Goal: Find specific page/section

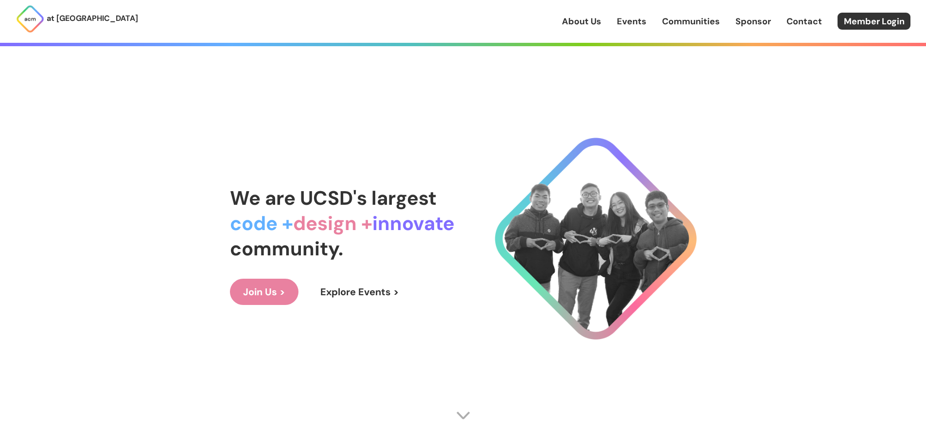
click at [634, 27] on link "Events" at bounding box center [632, 21] width 30 height 13
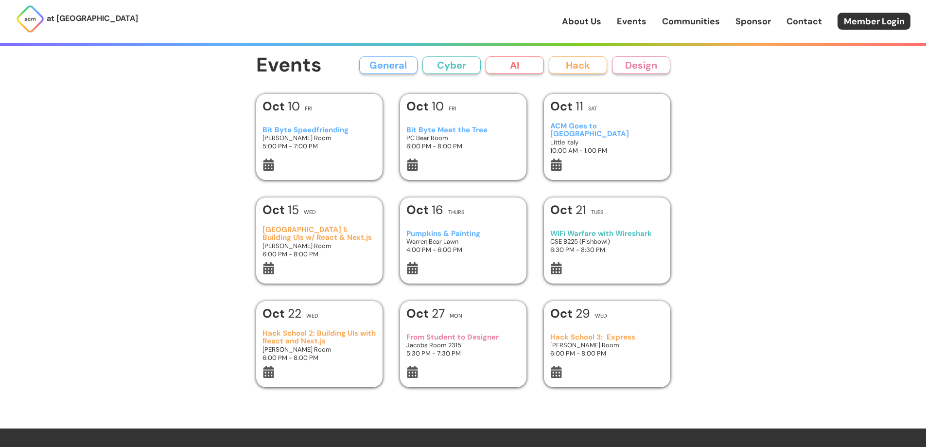
click at [579, 69] on button "Hack" at bounding box center [578, 65] width 58 height 18
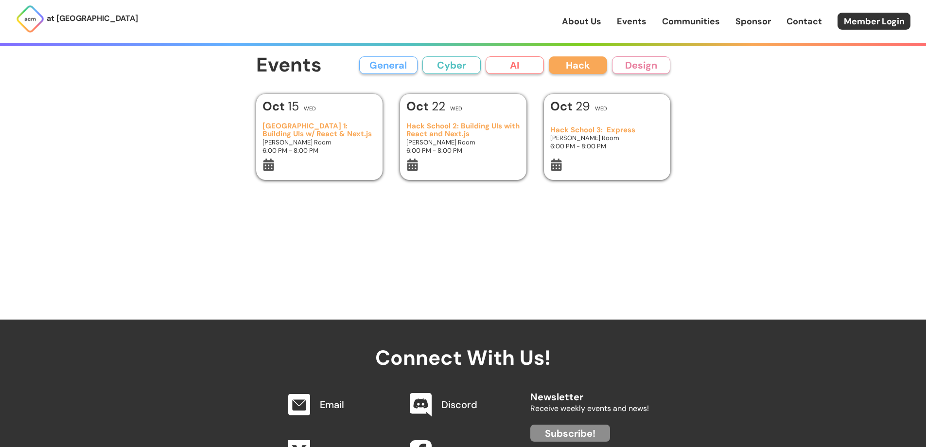
click at [398, 59] on button "General" at bounding box center [388, 65] width 58 height 18
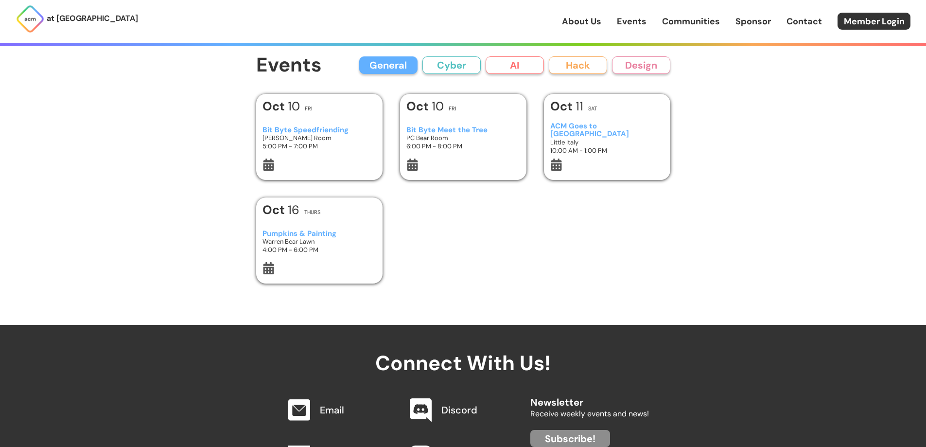
click at [456, 67] on button "Cyber" at bounding box center [452, 65] width 58 height 18
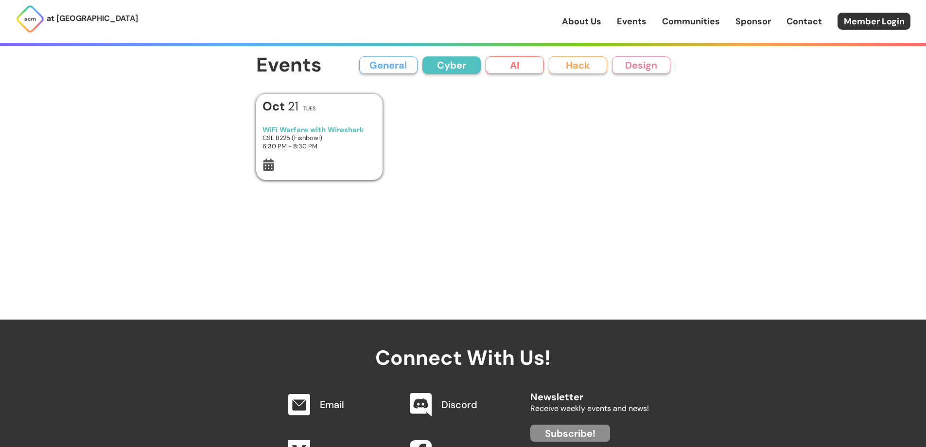
click at [402, 63] on button "General" at bounding box center [388, 65] width 58 height 18
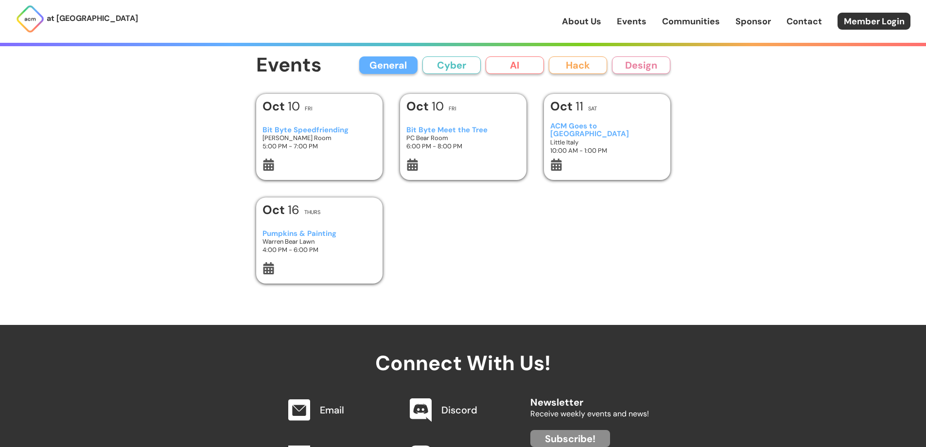
click at [484, 64] on div "General Cyber AI Hack Design" at bounding box center [514, 65] width 311 height 18
click at [522, 64] on button "AI" at bounding box center [515, 65] width 58 height 18
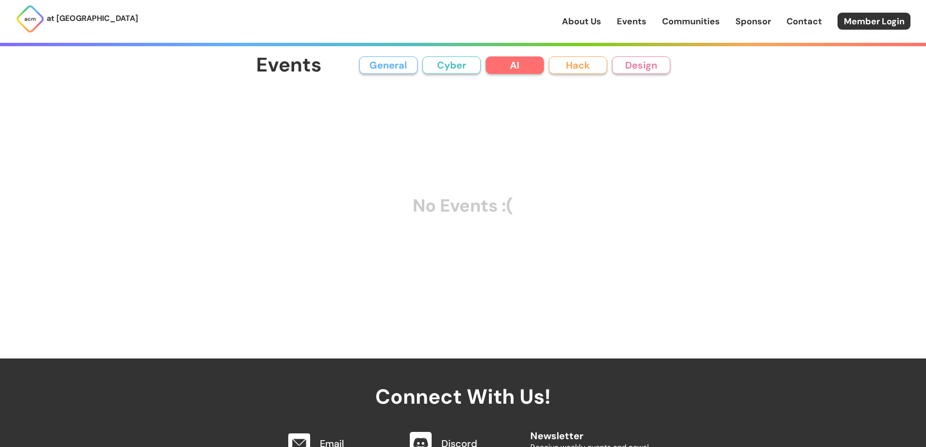
click at [612, 63] on div "General Cyber AI Hack Design" at bounding box center [514, 65] width 311 height 18
click at [637, 63] on button "Design" at bounding box center [641, 65] width 58 height 18
